Goal: Find specific page/section: Find specific page/section

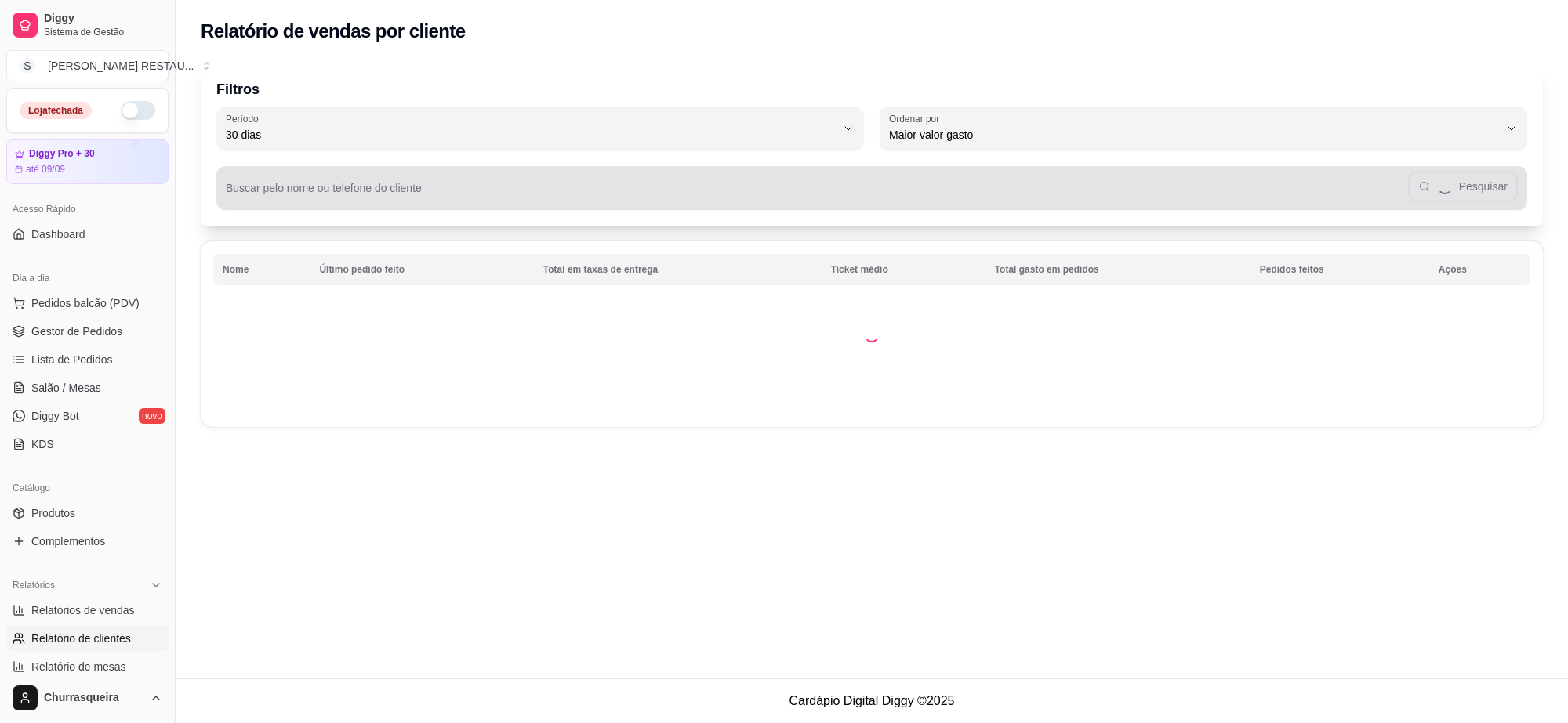
select select "30"
select select "HIGHEST_TOTAL_SPENT_WITH_ORDERS"
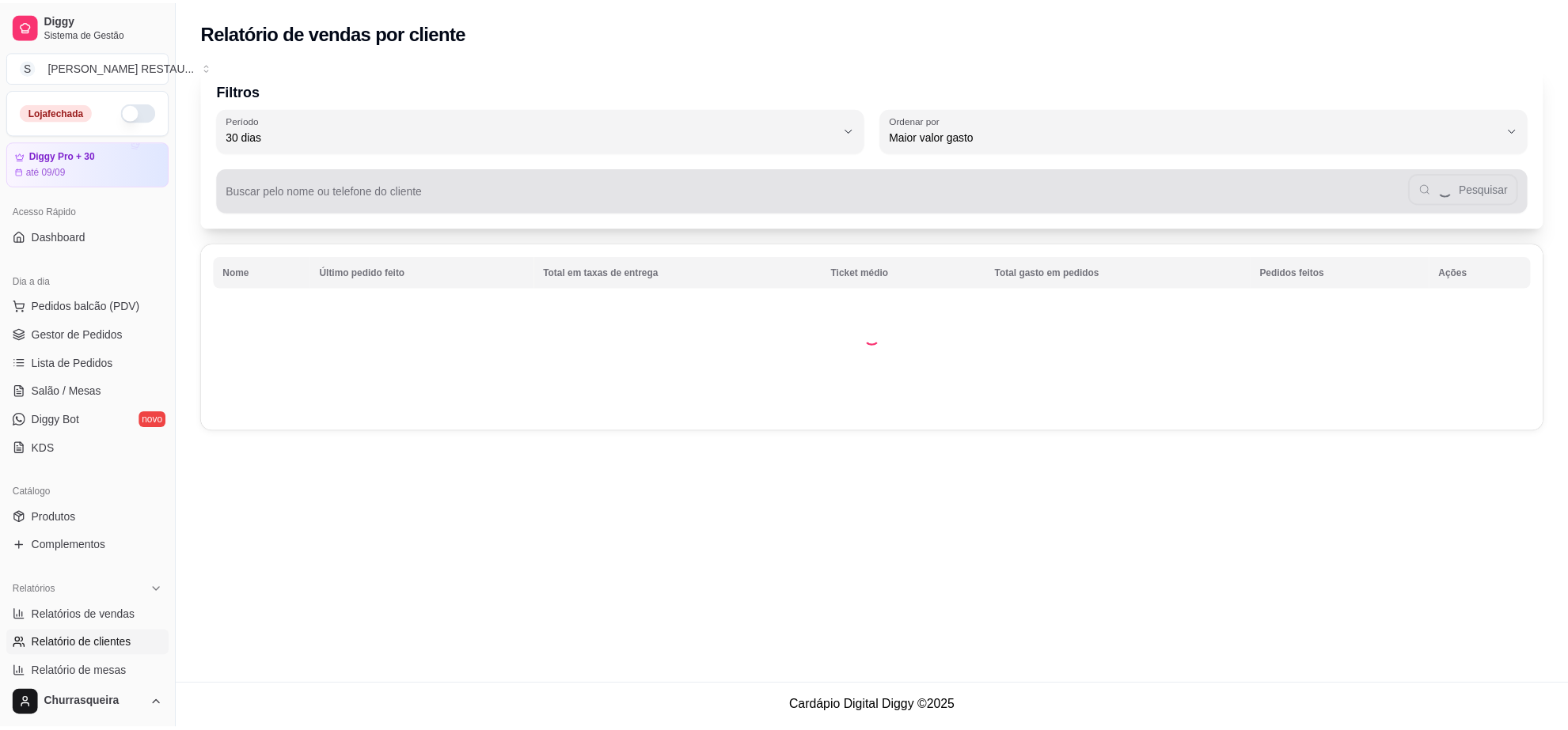
scroll to position [99, 0]
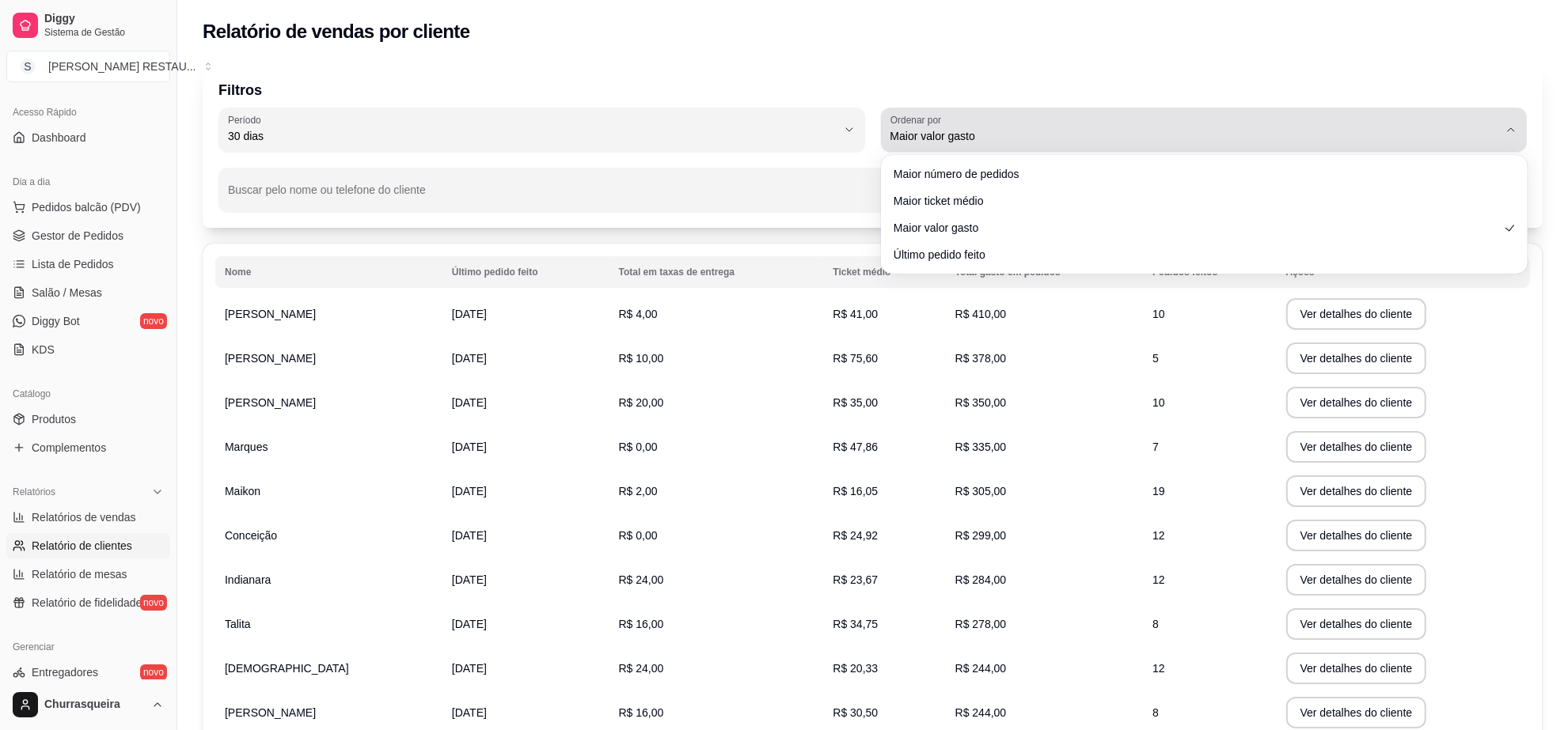
click at [1490, 147] on button "Ordenar por Maior valor gasto" at bounding box center [1204, 130] width 647 height 44
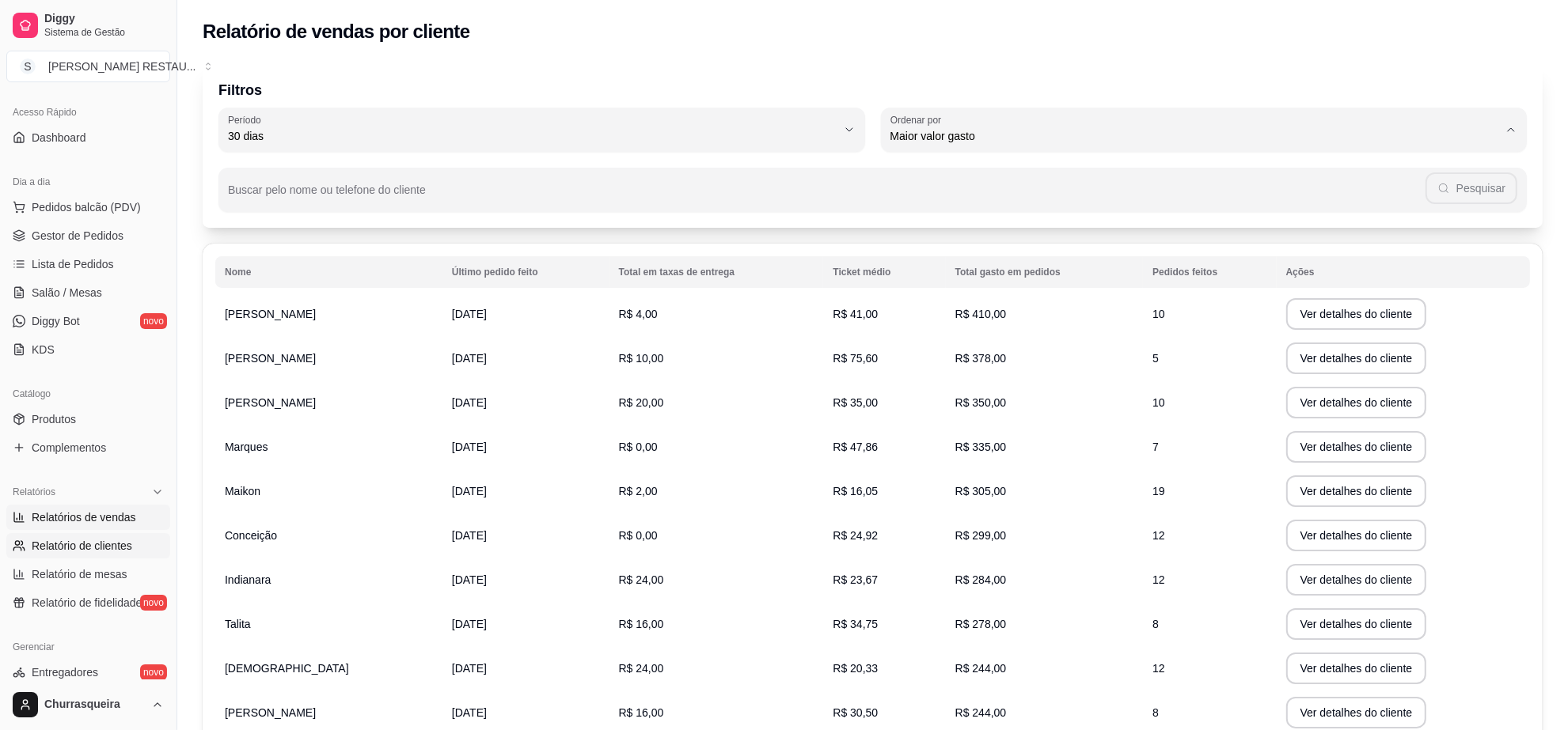
click at [105, 527] on link "Relatórios de vendas" at bounding box center [88, 518] width 164 height 26
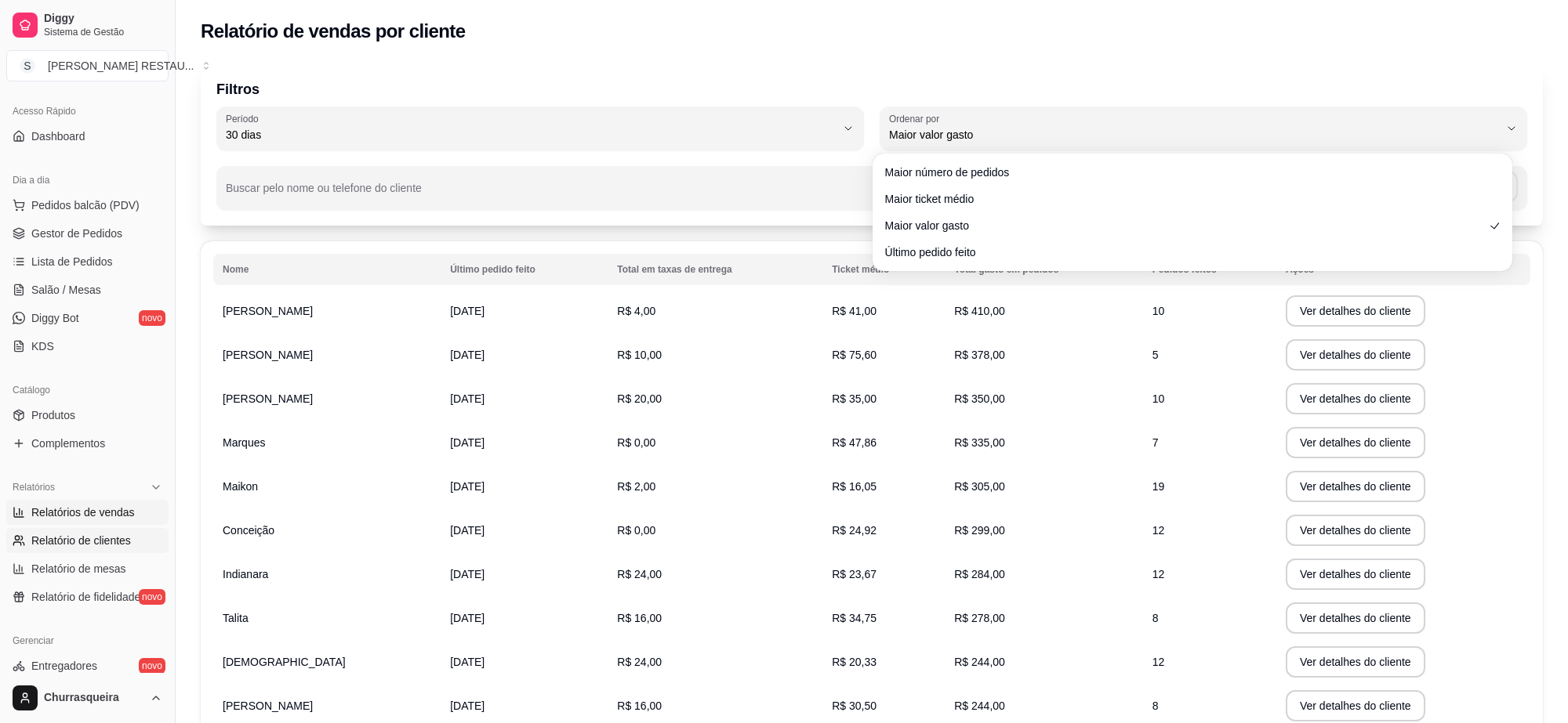
select select "ALL"
select select "0"
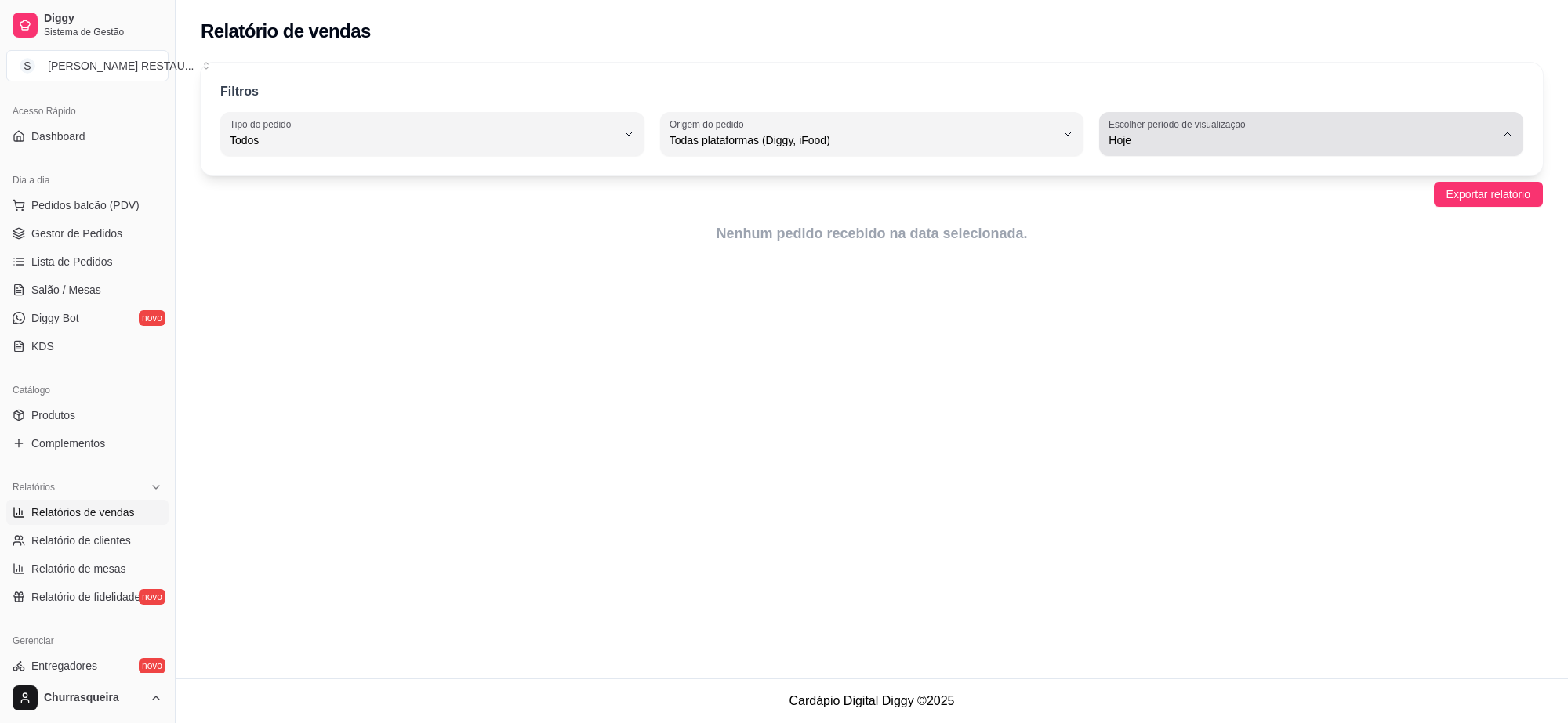
click at [1513, 141] on button "Escolher período de visualização Hoje" at bounding box center [1311, 134] width 425 height 44
click at [1201, 216] on li "Ontem" at bounding box center [1312, 203] width 395 height 25
type input "1"
select select "1"
